Goal: Task Accomplishment & Management: Use online tool/utility

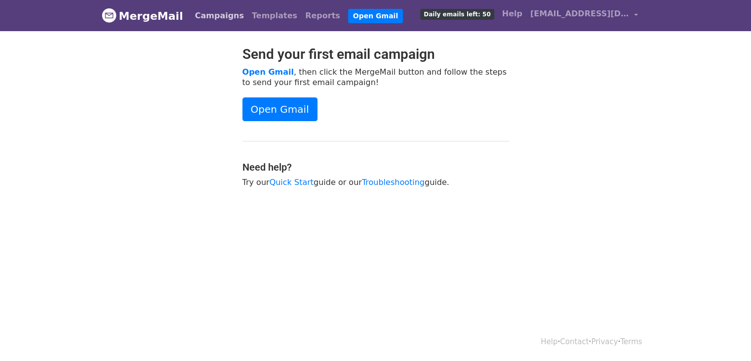
click at [210, 11] on link "Campaigns" at bounding box center [219, 16] width 57 height 20
click at [263, 18] on link "Templates" at bounding box center [274, 16] width 53 height 20
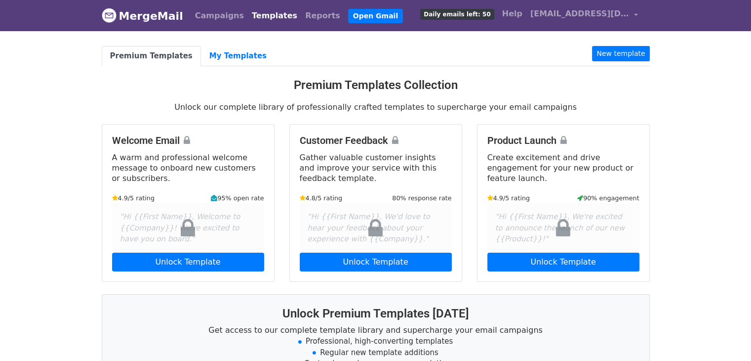
click at [263, 18] on link "Templates" at bounding box center [274, 16] width 53 height 20
click at [214, 56] on link "My Templates" at bounding box center [238, 56] width 74 height 20
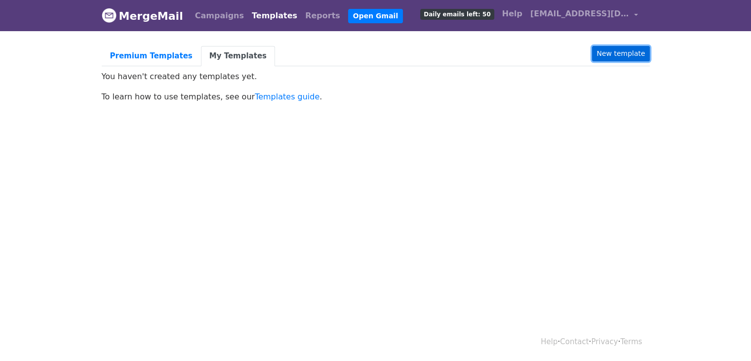
click at [614, 56] on link "New template" at bounding box center [620, 53] width 57 height 15
